Goal: Navigation & Orientation: Understand site structure

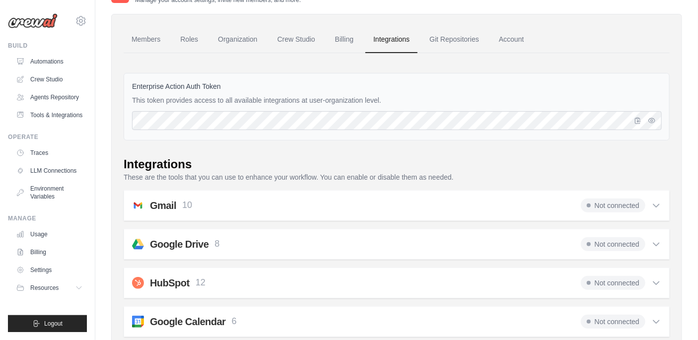
scroll to position [72, 0]
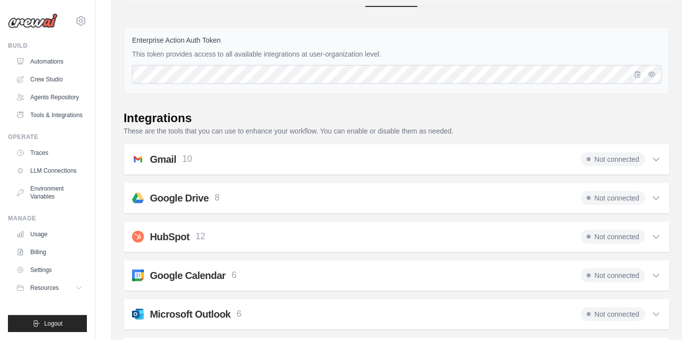
click at [658, 159] on icon at bounding box center [656, 159] width 6 height 3
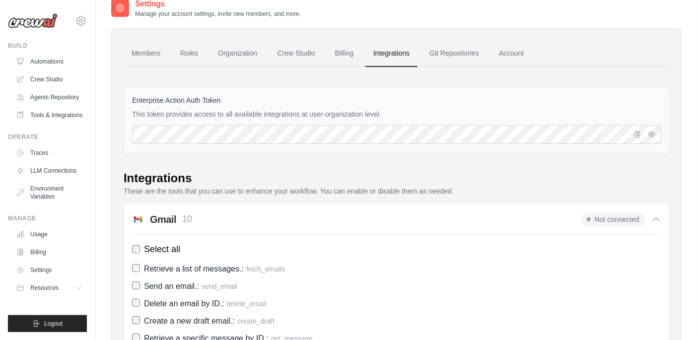
scroll to position [0, 0]
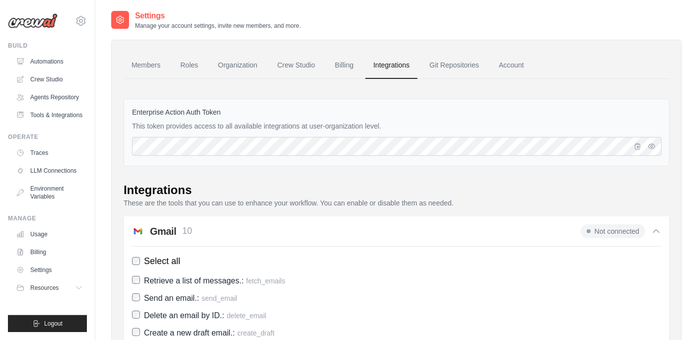
click at [656, 230] on icon at bounding box center [656, 230] width 6 height 3
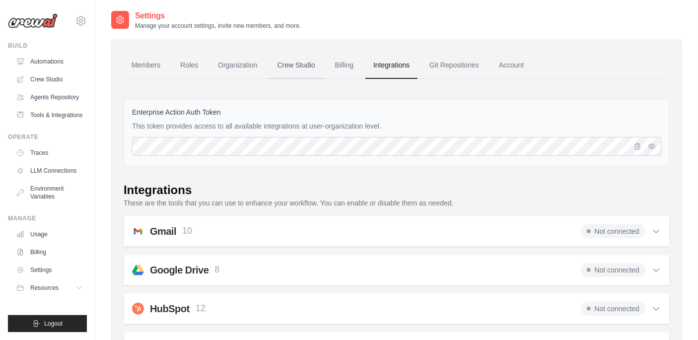
click at [304, 67] on link "Crew Studio" at bounding box center [297, 65] width 54 height 27
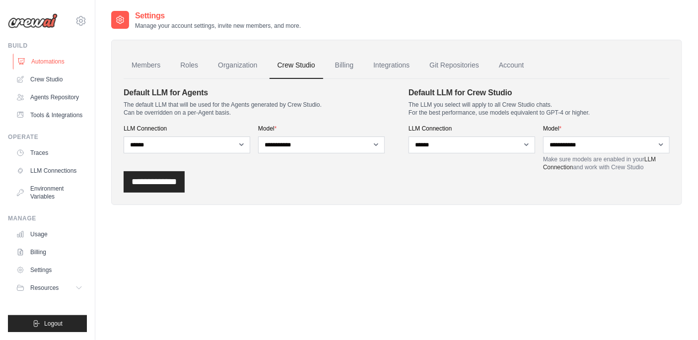
click at [45, 64] on link "Automations" at bounding box center [50, 62] width 75 height 16
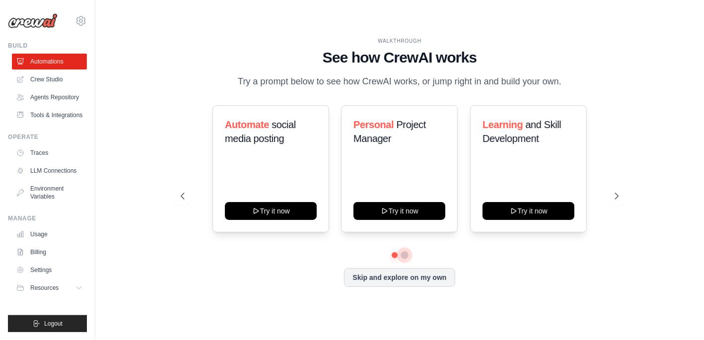
click at [408, 255] on button at bounding box center [405, 255] width 8 height 8
click at [614, 194] on icon at bounding box center [618, 196] width 10 height 10
click at [369, 279] on button "Skip and explore on my own" at bounding box center [399, 276] width 111 height 19
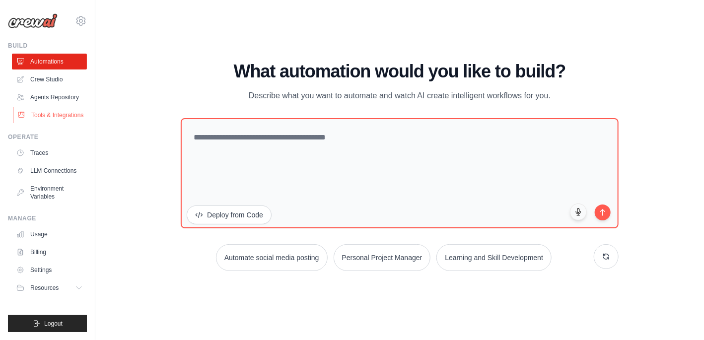
click at [46, 115] on link "Tools & Integrations" at bounding box center [50, 115] width 75 height 16
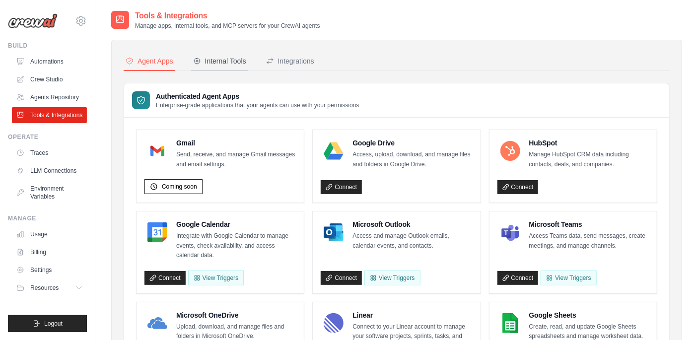
click at [216, 62] on div "Internal Tools" at bounding box center [219, 61] width 53 height 10
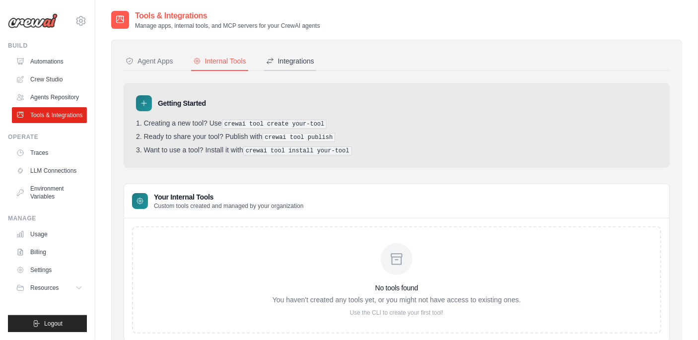
click at [278, 60] on div "Integrations" at bounding box center [290, 61] width 48 height 10
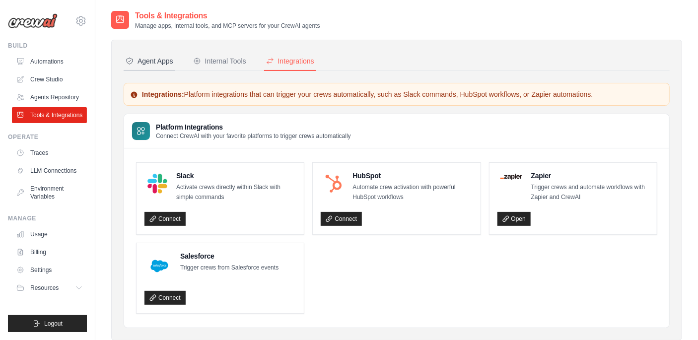
click at [157, 62] on div "Agent Apps" at bounding box center [150, 61] width 48 height 10
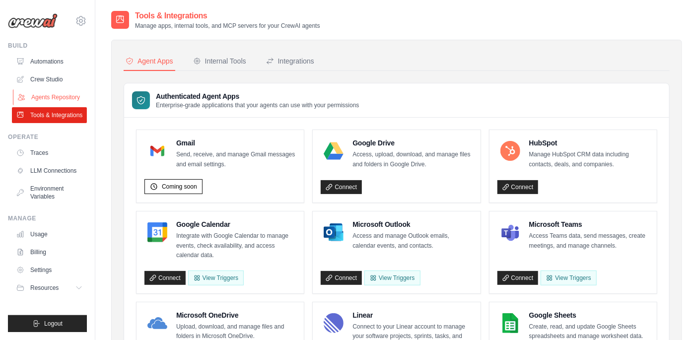
click at [51, 99] on link "Agents Repository" at bounding box center [50, 97] width 75 height 16
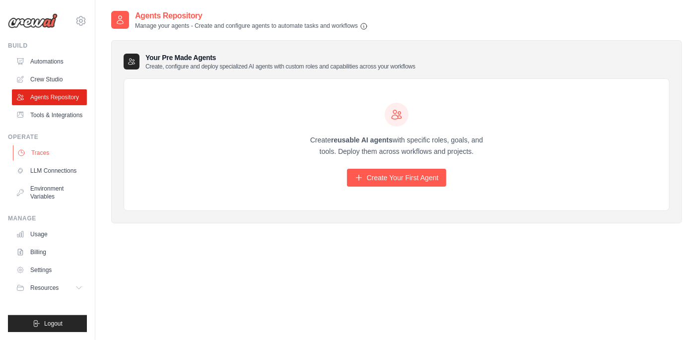
click at [50, 152] on link "Traces" at bounding box center [50, 153] width 75 height 16
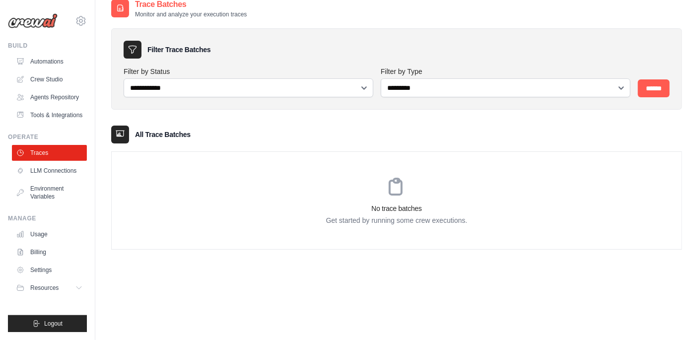
scroll to position [20, 0]
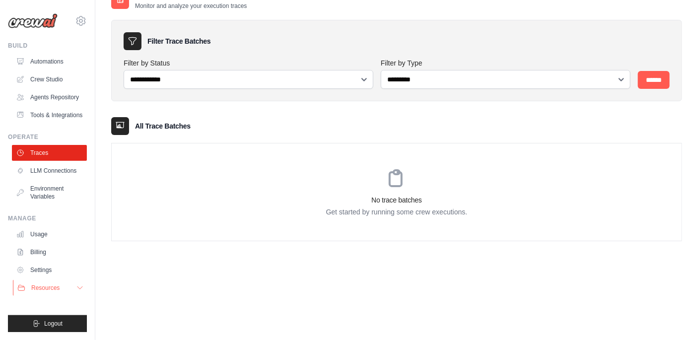
click at [81, 288] on icon at bounding box center [80, 288] width 8 height 8
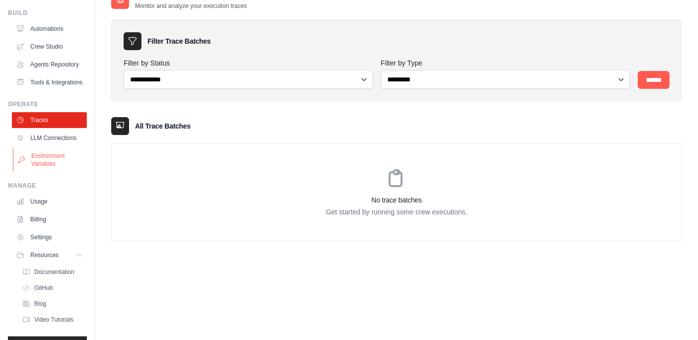
scroll to position [0, 0]
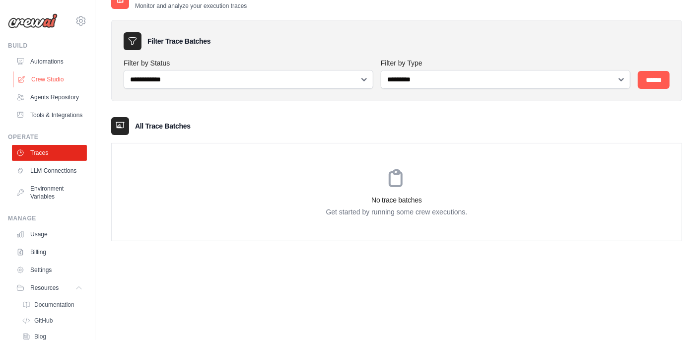
click at [45, 79] on link "Crew Studio" at bounding box center [50, 79] width 75 height 16
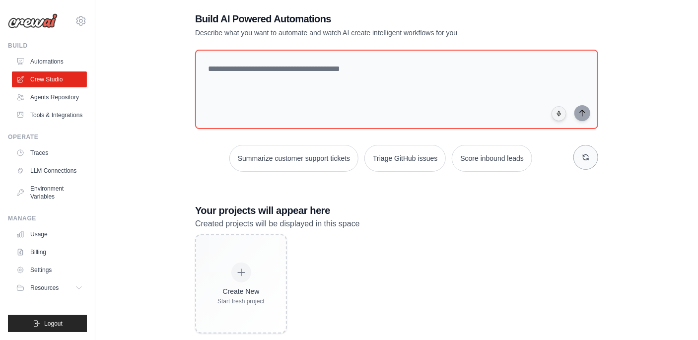
scroll to position [33, 0]
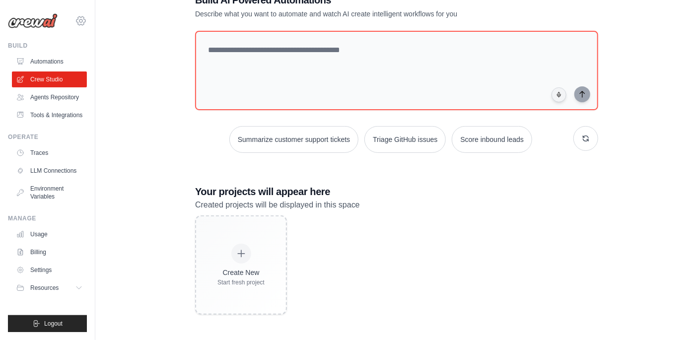
click at [82, 20] on icon at bounding box center [80, 20] width 3 height 3
click at [39, 273] on link "Settings" at bounding box center [50, 270] width 75 height 16
